Goal: Obtain resource: Obtain resource

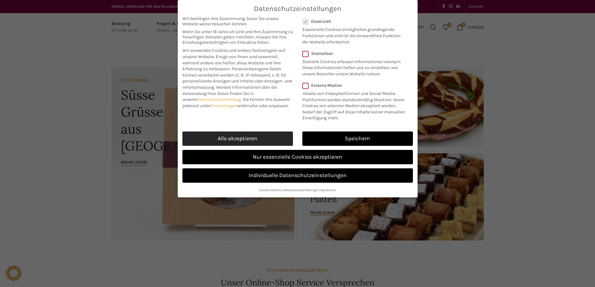
click at [256, 133] on link "Alle akzeptieren" at bounding box center [237, 139] width 111 height 14
checkbox input "true"
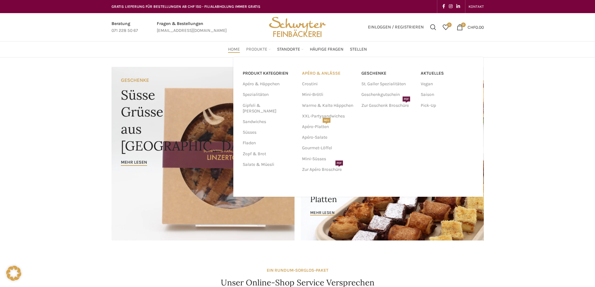
click at [325, 74] on link "APÉRO & ANLÄSSE" at bounding box center [328, 73] width 53 height 11
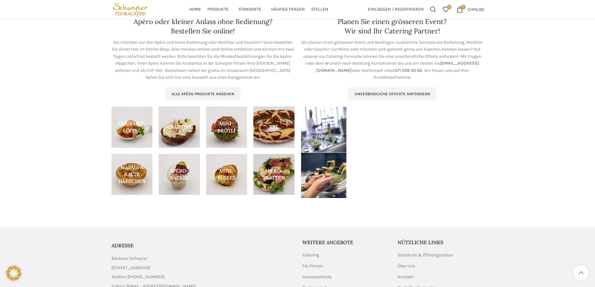
scroll to position [200, 0]
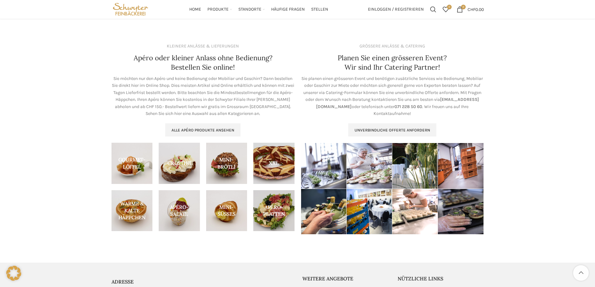
click at [526, 148] on div "Apéro & Anlässe Startseite Apéro & Anlässe SCHWYTERS CATERING Apéro & Catering …" at bounding box center [297, 54] width 595 height 393
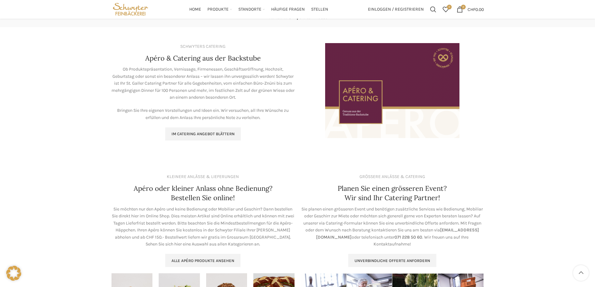
scroll to position [0, 0]
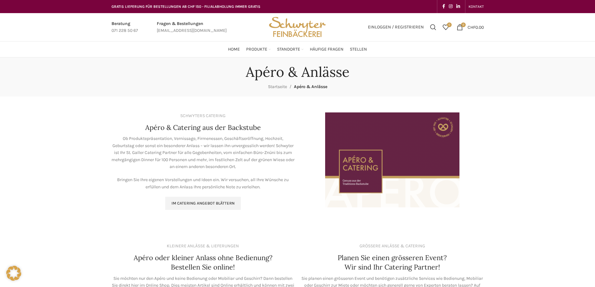
click at [411, 174] on img "Image link" at bounding box center [392, 159] width 134 height 95
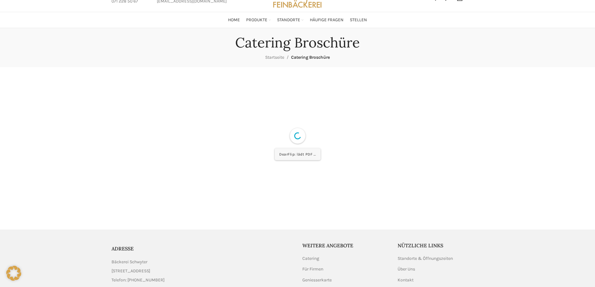
scroll to position [62, 0]
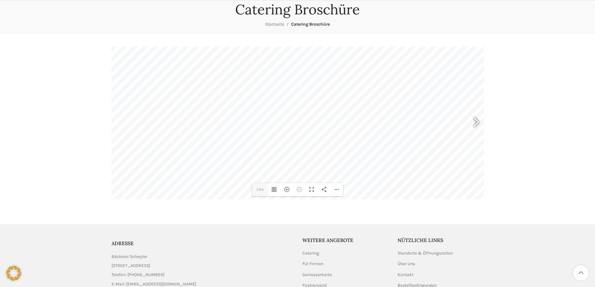
click at [481, 124] on div at bounding box center [476, 122] width 16 height 31
click at [291, 190] on div "Hereinzoomen" at bounding box center [287, 189] width 12 height 13
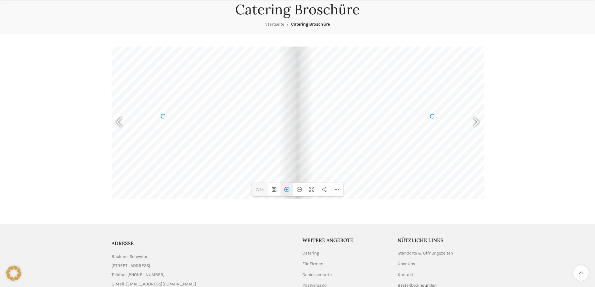
click at [291, 190] on div "Hereinzoomen" at bounding box center [287, 189] width 12 height 13
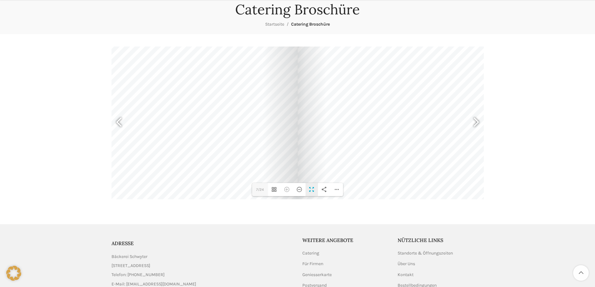
click at [315, 194] on div "Vollbild umschalten" at bounding box center [311, 189] width 12 height 13
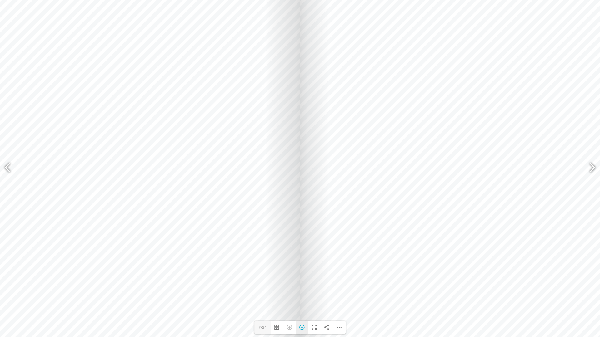
click at [302, 287] on div "Herauszoomen" at bounding box center [301, 327] width 12 height 13
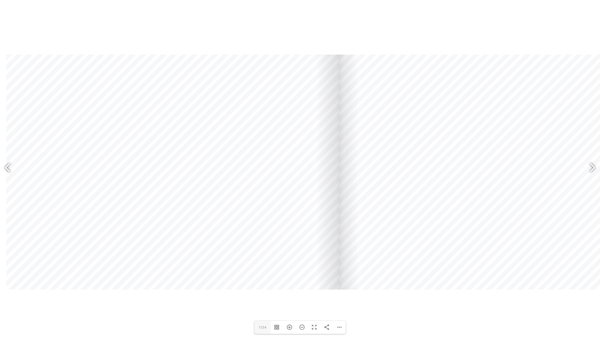
drag, startPoint x: 222, startPoint y: 190, endPoint x: 339, endPoint y: 200, distance: 117.6
click at [339, 200] on div at bounding box center [172, 172] width 333 height 235
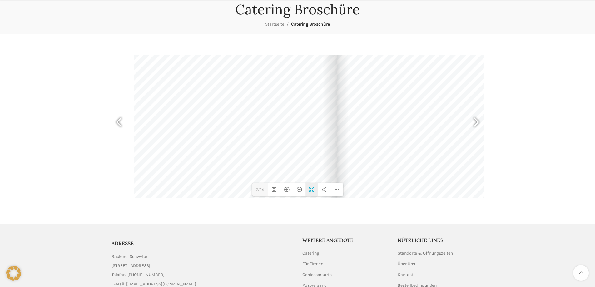
click at [316, 192] on div "Vollbild umschalten" at bounding box center [311, 189] width 12 height 13
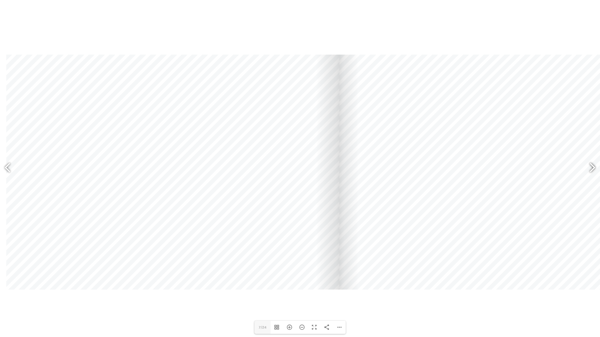
click at [588, 170] on div at bounding box center [589, 168] width 14 height 23
click at [593, 171] on div at bounding box center [589, 168] width 14 height 23
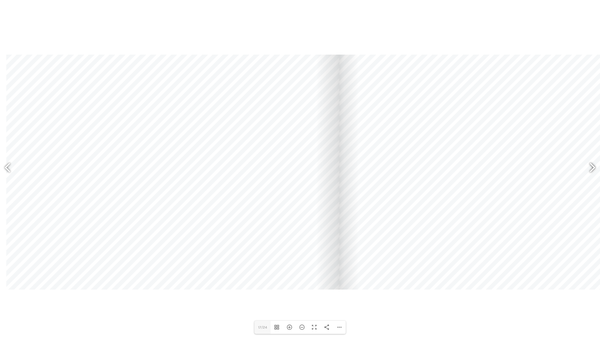
click at [593, 171] on div at bounding box center [589, 168] width 14 height 23
click at [8, 166] on div at bounding box center [10, 168] width 14 height 23
type input "17"
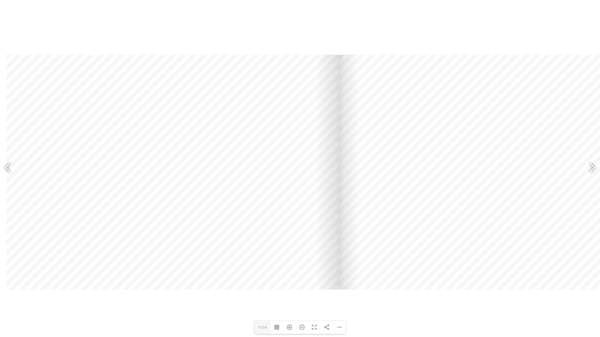
click at [569, 37] on div at bounding box center [339, 173] width 666 height 354
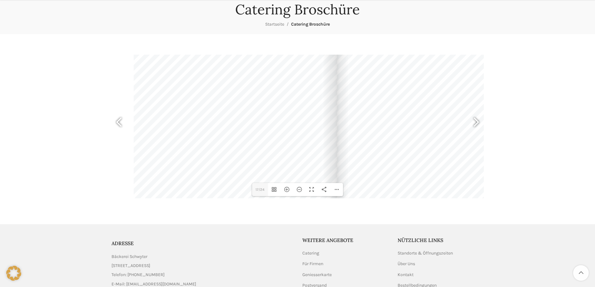
click at [291, 4] on h1 "Catering Broschüre" at bounding box center [297, 9] width 125 height 17
